Goal: Task Accomplishment & Management: Use online tool/utility

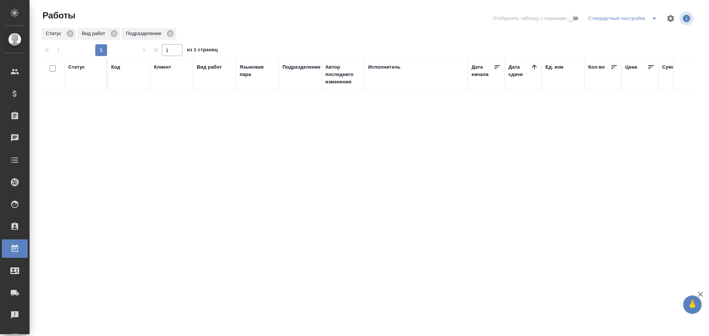
click at [75, 71] on div "Статус" at bounding box center [85, 75] width 35 height 22
click at [75, 69] on div "Статус" at bounding box center [76, 67] width 17 height 7
click at [83, 104] on div "Подбор" at bounding box center [78, 99] width 21 height 20
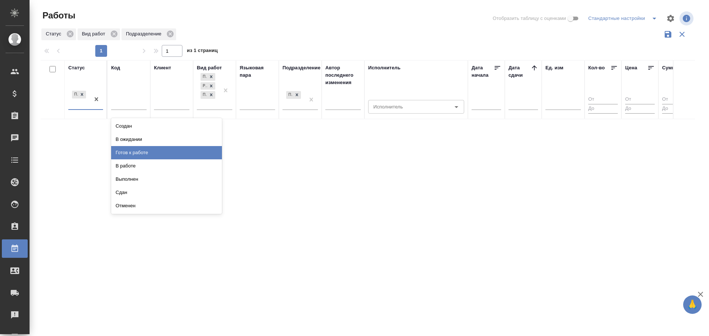
click at [139, 154] on div "Готов к работе" at bounding box center [166, 152] width 111 height 13
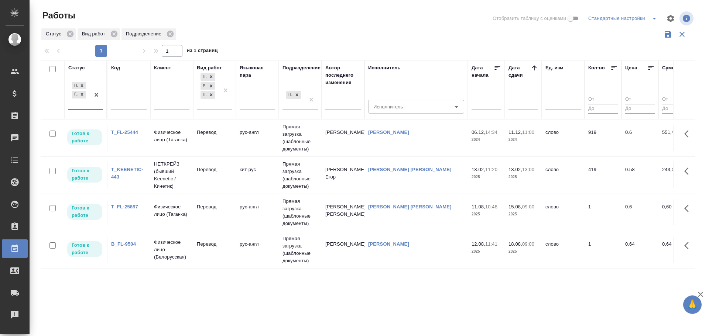
click at [125, 207] on link "T_FL-25897" at bounding box center [124, 207] width 27 height 6
click at [83, 96] on icon at bounding box center [81, 94] width 5 height 5
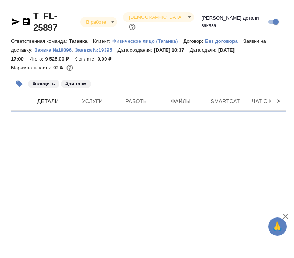
select select "RU"
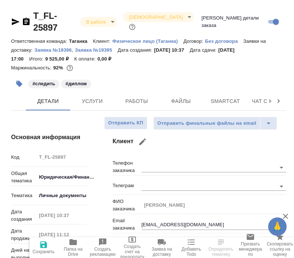
type textarea "x"
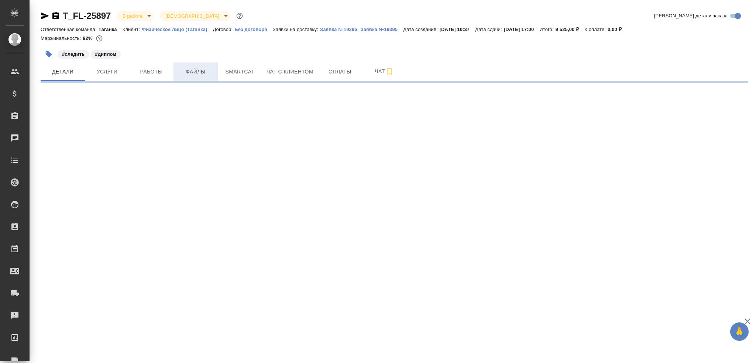
select select "RU"
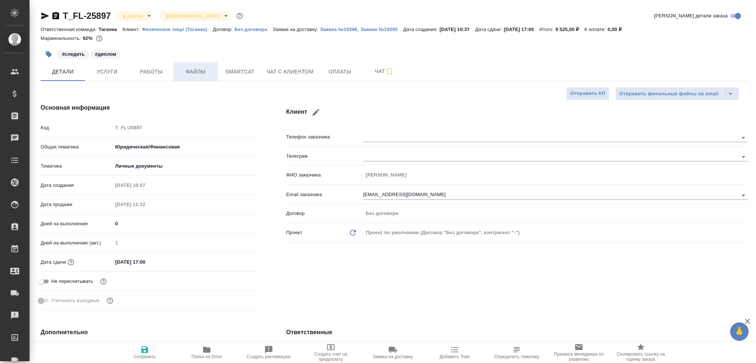
type textarea "x"
click at [229, 72] on span "Smartcat" at bounding box center [239, 71] width 35 height 9
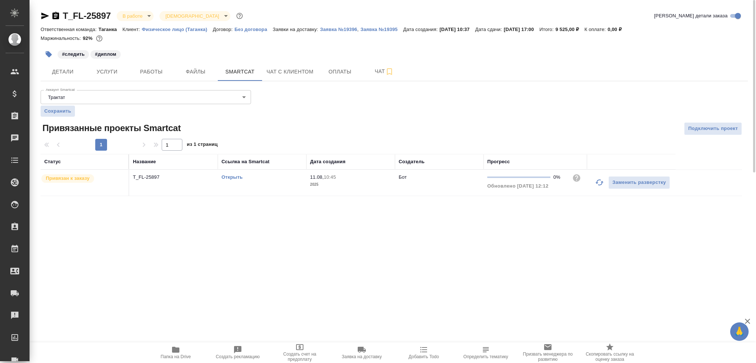
click at [232, 176] on link "Открыть" at bounding box center [232, 177] width 21 height 6
click at [224, 176] on link "Открыть" at bounding box center [232, 177] width 21 height 6
click at [184, 336] on span "Папка на Drive" at bounding box center [175, 352] width 53 height 14
